Goal: Task Accomplishment & Management: Complete application form

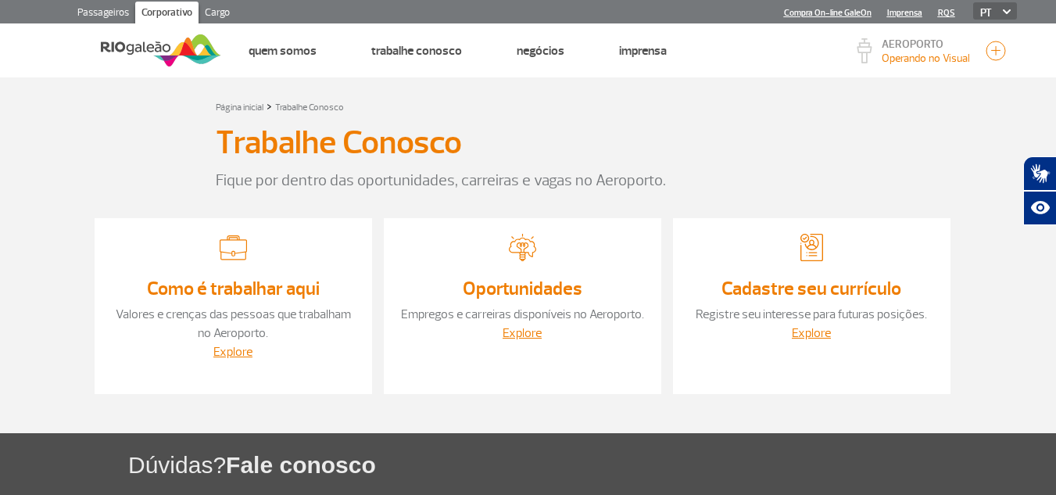
click at [775, 151] on div "Trabalhe Conosco" at bounding box center [528, 145] width 625 height 45
click at [825, 314] on link "Registre seu interesse para futuras posições." at bounding box center [811, 314] width 231 height 16
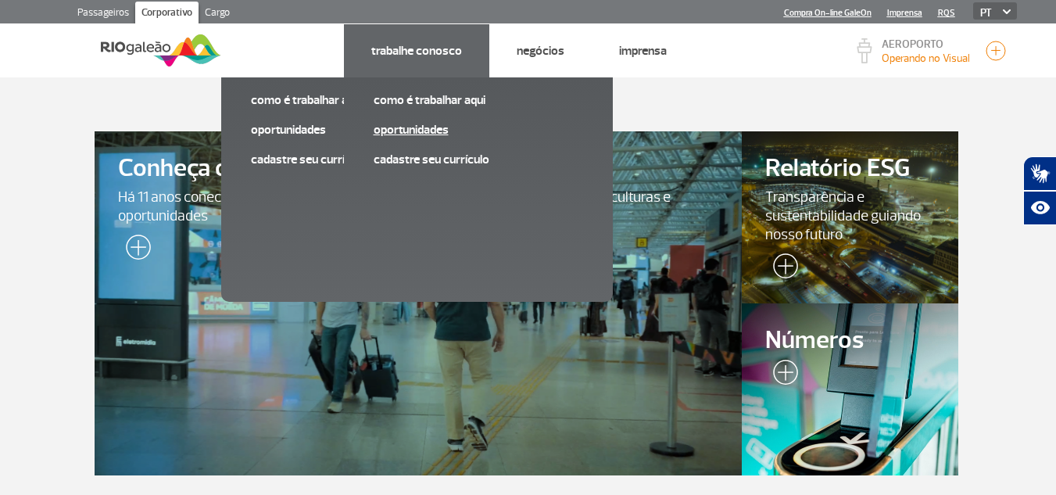
click at [427, 131] on link "Oportunidades" at bounding box center [478, 129] width 209 height 17
